Goal: Task Accomplishment & Management: Use online tool/utility

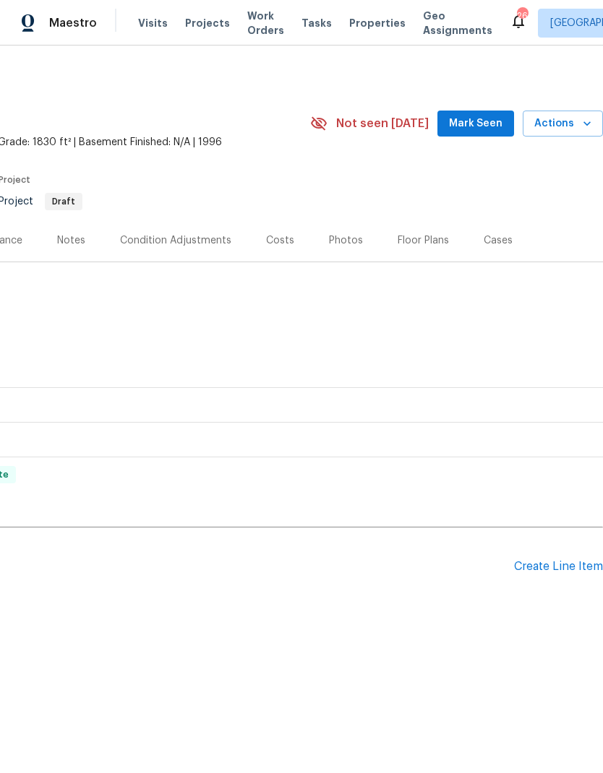
scroll to position [0, 214]
click at [558, 565] on div "Create Line Item" at bounding box center [558, 567] width 89 height 14
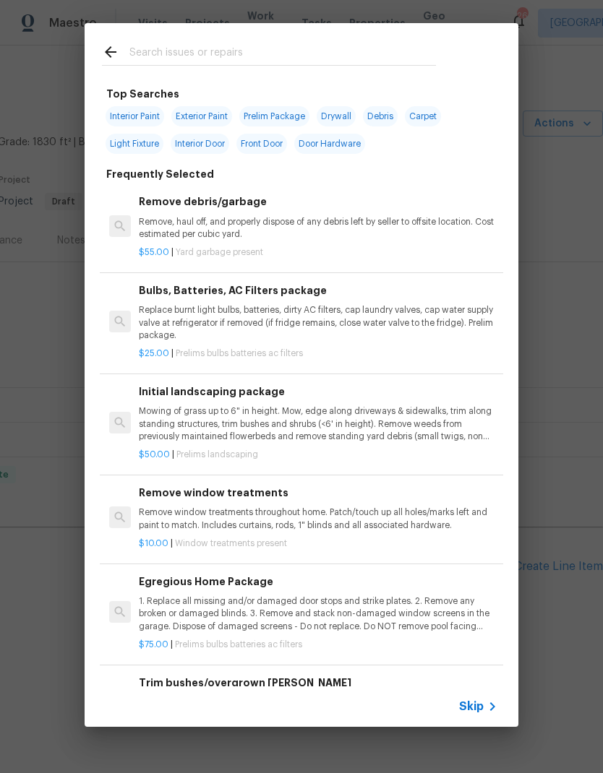
click at [379, 43] on input "text" at bounding box center [282, 54] width 306 height 22
click at [198, 124] on span "Exterior Paint" at bounding box center [201, 116] width 61 height 20
type input "Exterior Paint"
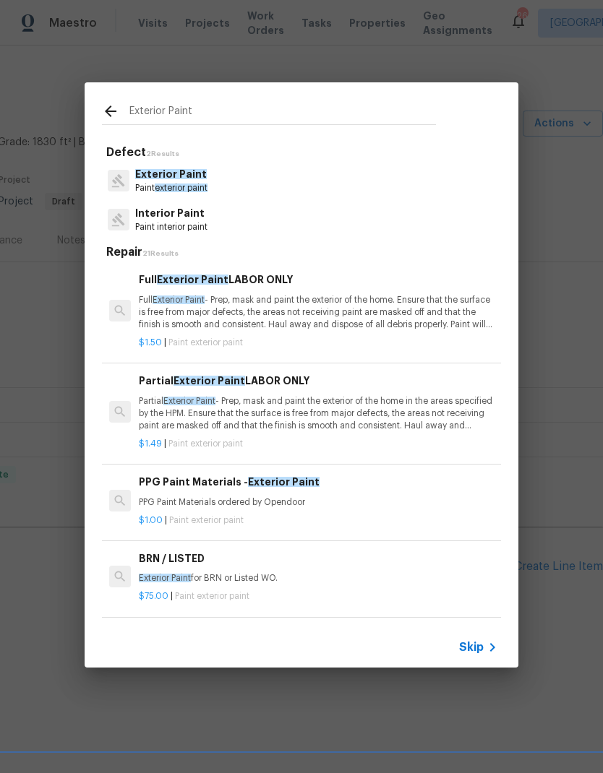
click at [274, 175] on div "Exterior Paint Paint exterior paint" at bounding box center [301, 180] width 399 height 39
click at [181, 179] on span "Exterior Paint" at bounding box center [171, 174] width 72 height 10
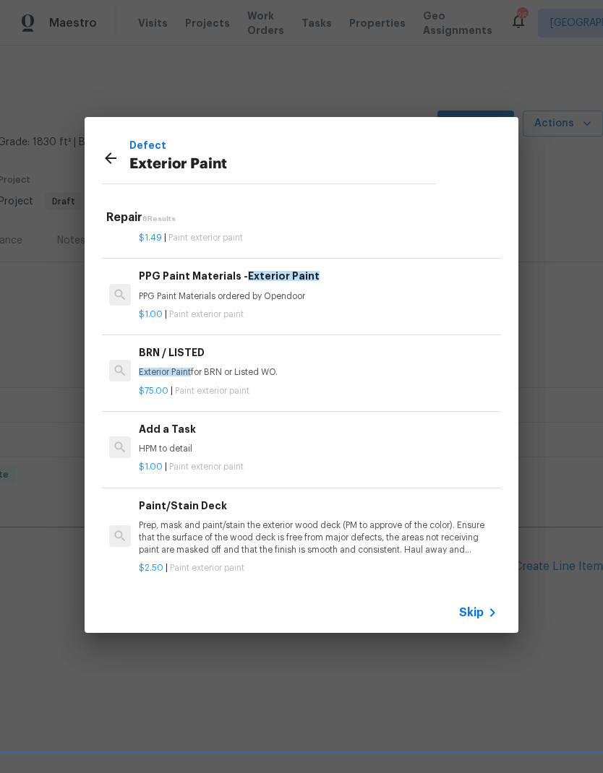
scroll to position [170, 0]
click at [167, 449] on p "HPM to detail" at bounding box center [318, 450] width 358 height 12
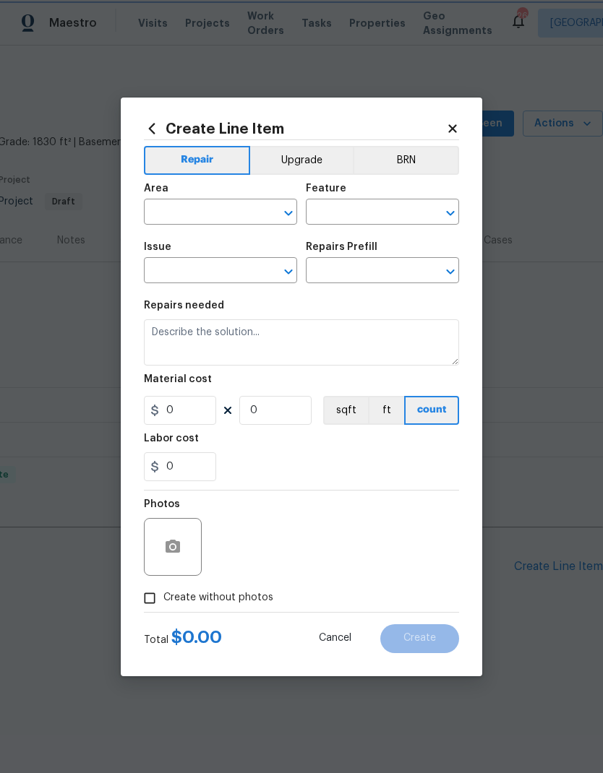
type input "Overall Paint"
type input "Exterior Paint"
type textarea "HPM to detail"
type input "1"
type input "Add a Task $1.00"
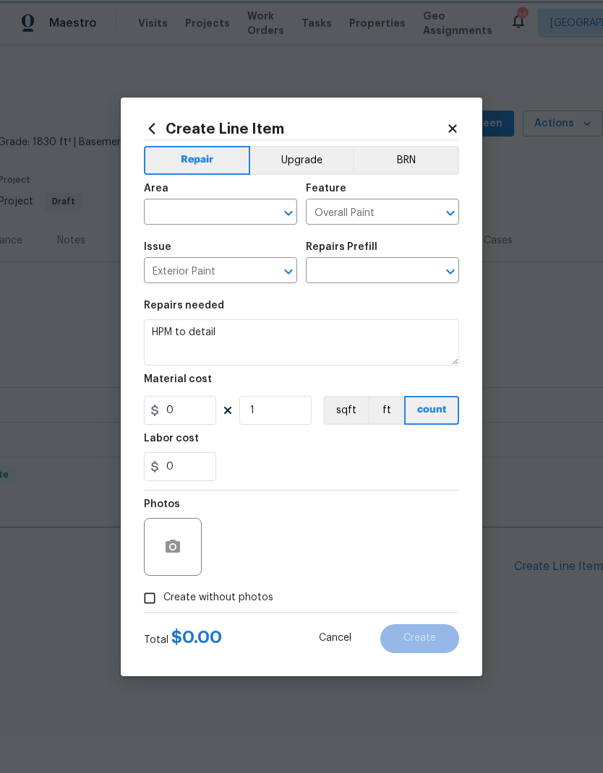
type input "1"
click at [176, 444] on h5 "Labor cost" at bounding box center [171, 439] width 55 height 10
